Goal: Check status: Check status

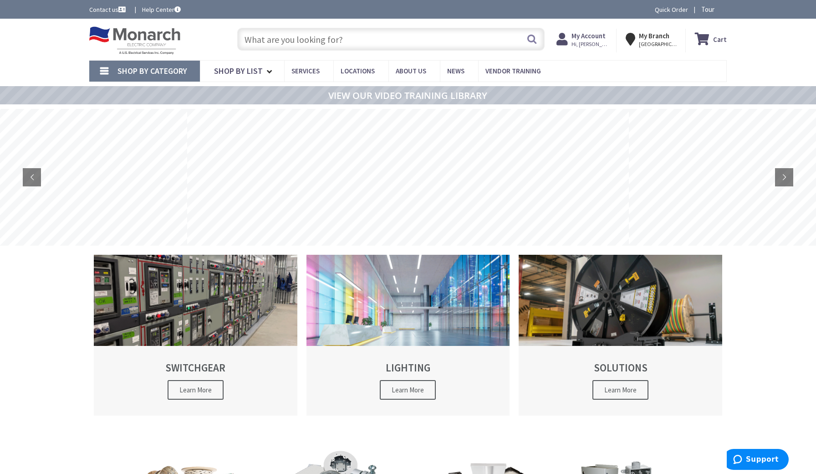
click at [369, 37] on input "text" at bounding box center [391, 39] width 308 height 23
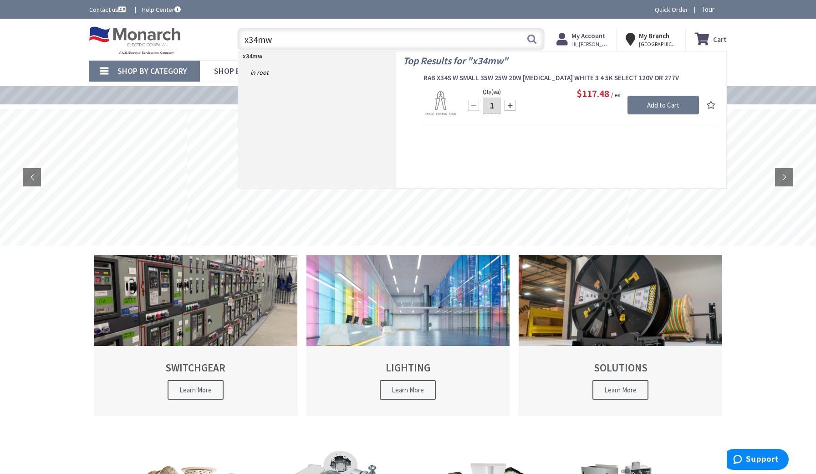
click at [62, 44] on div "Skip to Content Toggle Nav x34mw x34mw Search Cart My Cart Close" at bounding box center [408, 39] width 816 height 41
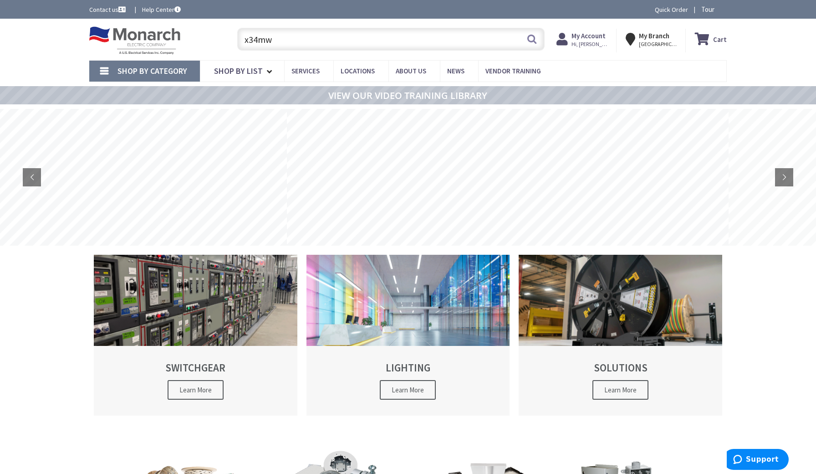
click at [394, 47] on input "x34mw" at bounding box center [391, 39] width 308 height 23
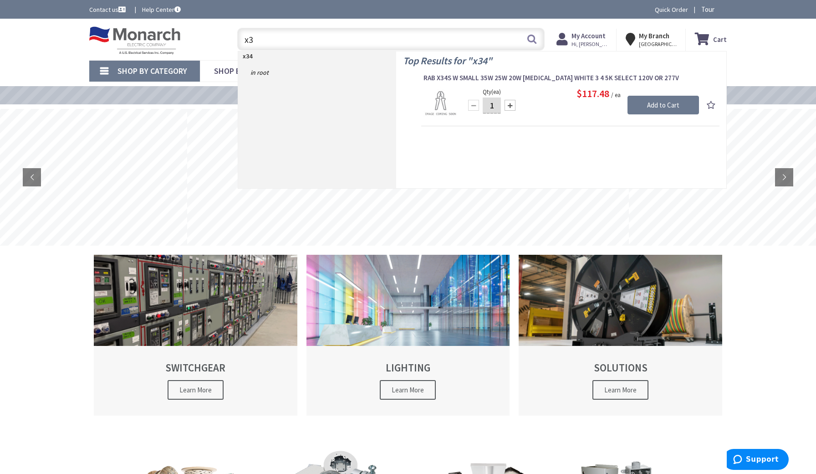
type input "x"
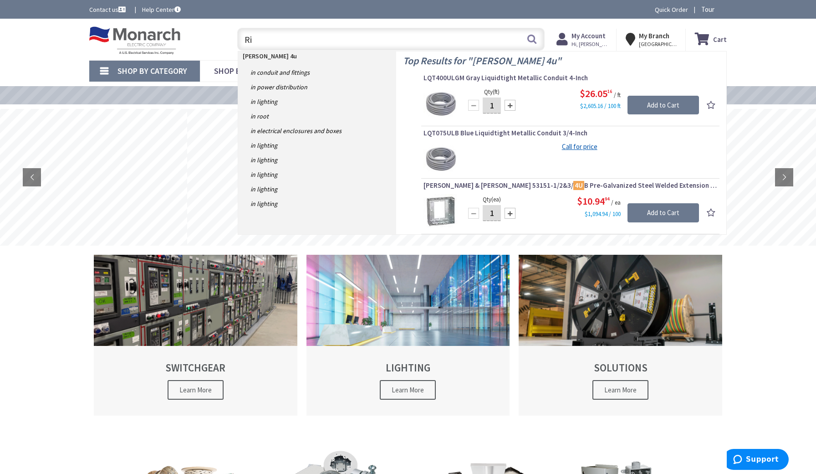
type input "R"
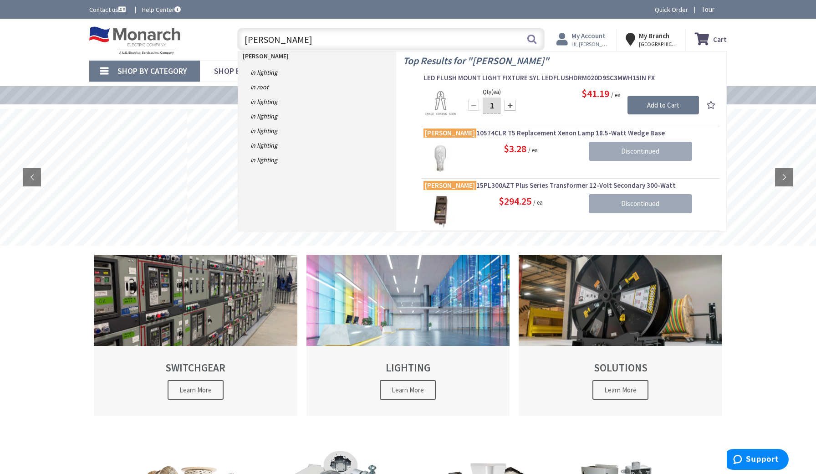
type input "Kichler"
click at [584, 40] on strong "My Account" at bounding box center [589, 35] width 34 height 9
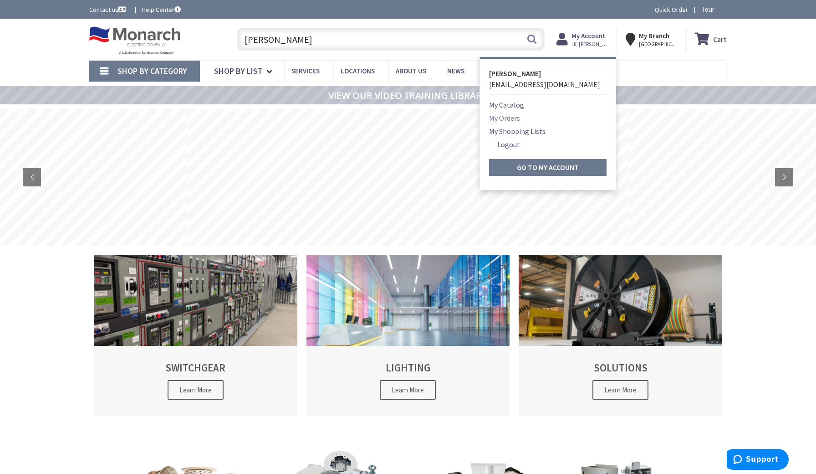
click at [519, 118] on link "My Orders" at bounding box center [504, 118] width 31 height 11
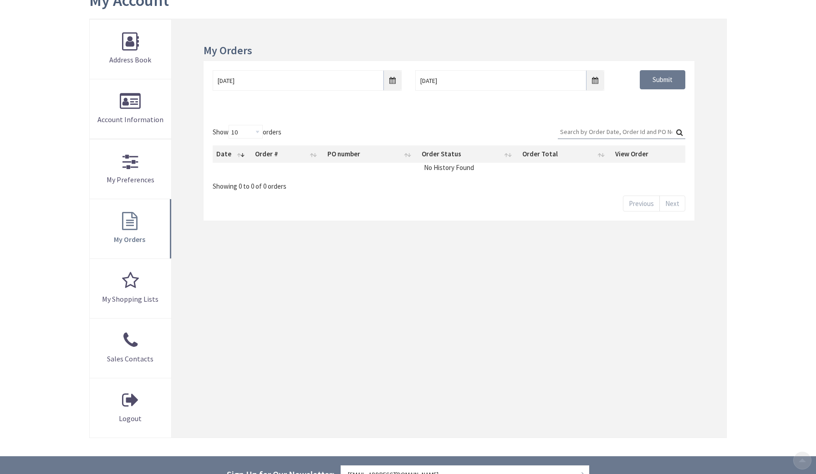
scroll to position [134, 0]
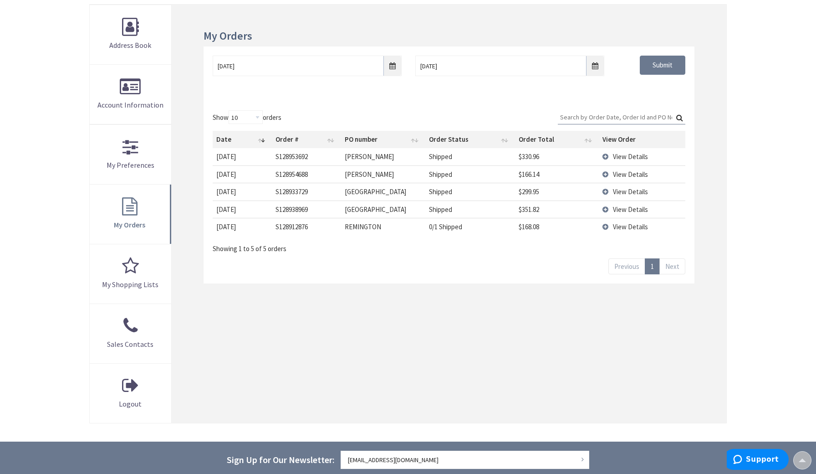
click at [606, 207] on td "View Details" at bounding box center [642, 208] width 87 height 17
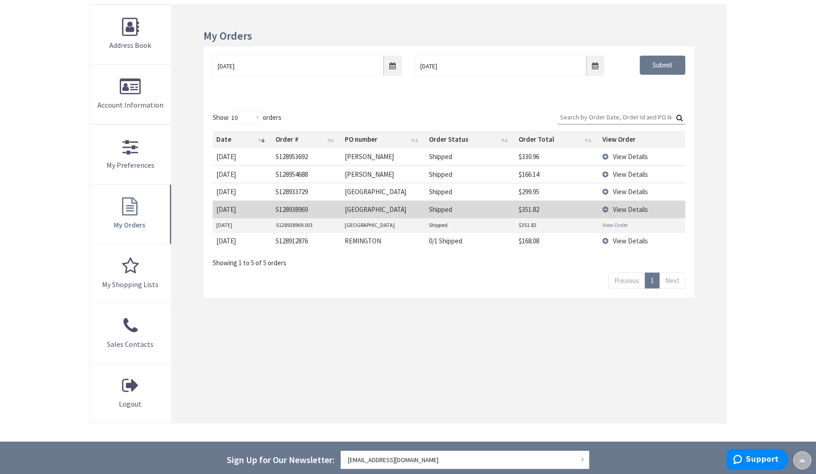
click at [611, 221] on link "View Order" at bounding box center [616, 225] width 26 height 8
click at [610, 189] on td "View Details" at bounding box center [642, 191] width 87 height 17
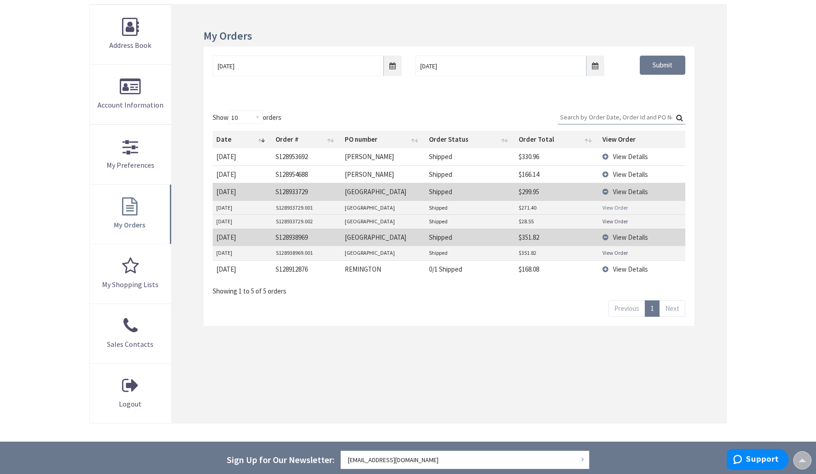
click at [613, 204] on link "View Order" at bounding box center [616, 208] width 26 height 8
click at [616, 220] on link "View Order" at bounding box center [616, 221] width 26 height 8
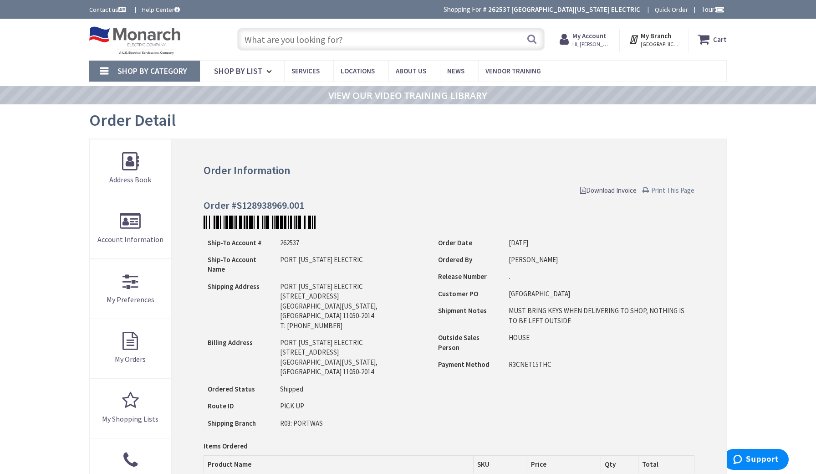
click at [657, 190] on span "Print This Page" at bounding box center [673, 190] width 43 height 9
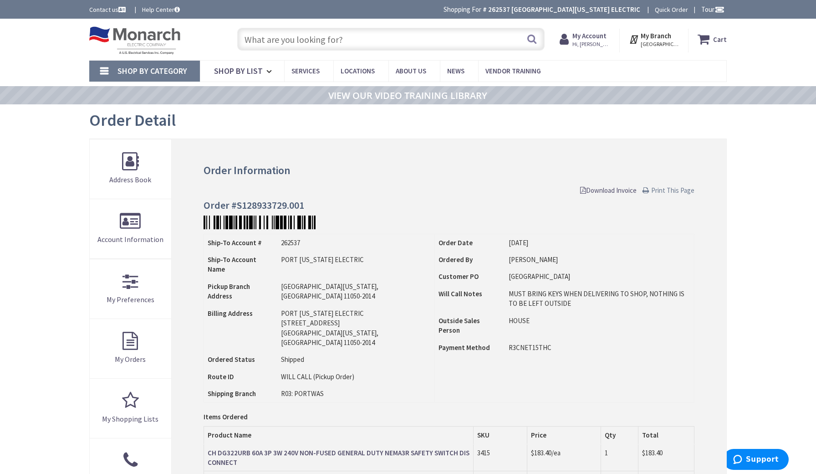
click at [655, 188] on span "Print This Page" at bounding box center [673, 190] width 43 height 9
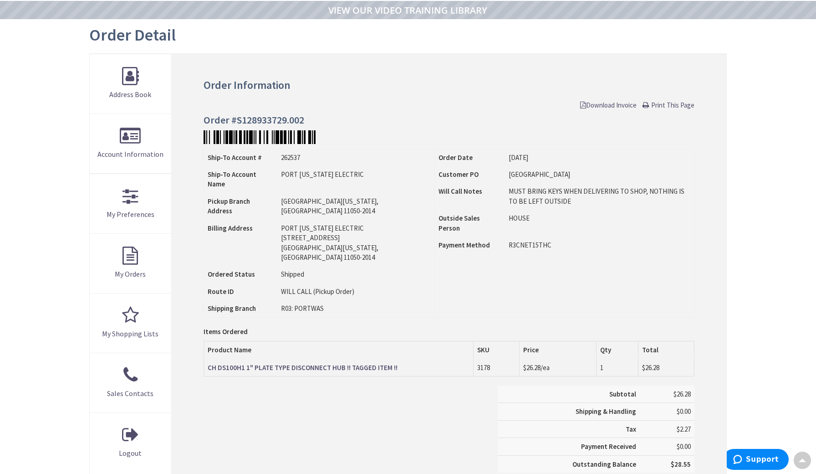
scroll to position [87, 0]
click at [664, 103] on span "Print This Page" at bounding box center [673, 103] width 43 height 9
